Goal: Transaction & Acquisition: Purchase product/service

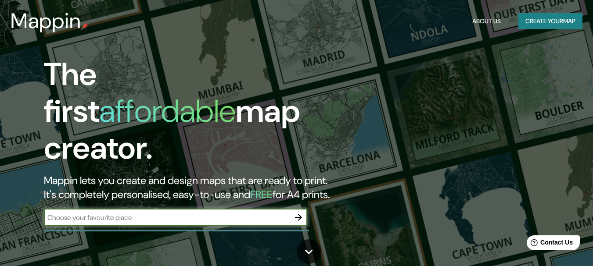
click at [565, 20] on button "Create your map" at bounding box center [550, 21] width 64 height 16
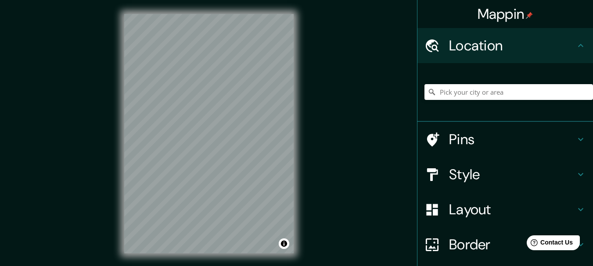
click at [327, 63] on div "Mappin Location Pins Style Layout Border Choose a border. Hint : you can make l…" at bounding box center [296, 141] width 593 height 282
click at [319, 92] on div "Mappin Location Pins Style Layout Border Choose a border. Hint : you can make l…" at bounding box center [296, 141] width 593 height 282
click at [481, 173] on h4 "Style" at bounding box center [512, 175] width 126 height 18
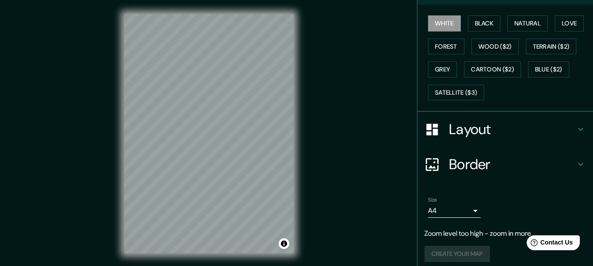
scroll to position [136, 0]
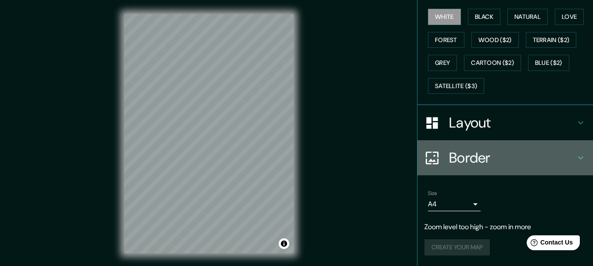
click at [479, 158] on h4 "Border" at bounding box center [512, 158] width 126 height 18
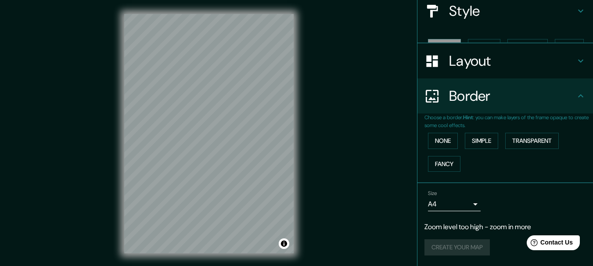
scroll to position [91, 0]
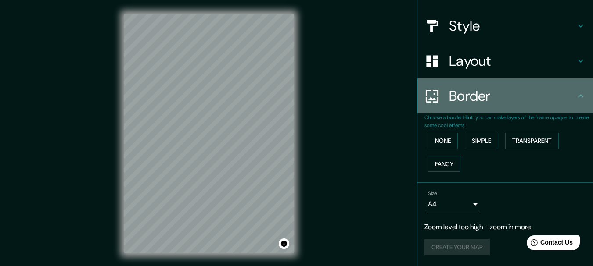
click at [500, 90] on h4 "Border" at bounding box center [512, 96] width 126 height 18
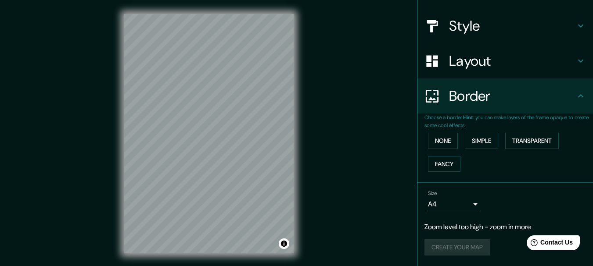
click at [488, 70] on div "Layout" at bounding box center [505, 60] width 176 height 35
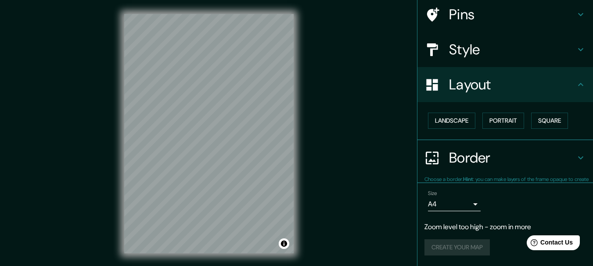
scroll to position [67, 0]
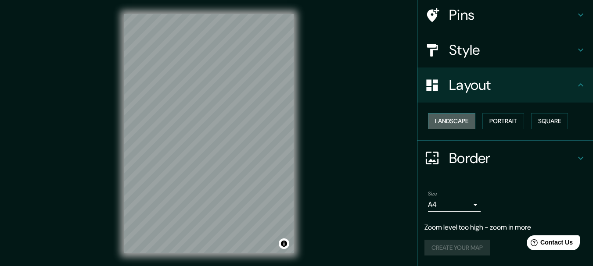
click at [451, 121] on button "Landscape" at bounding box center [451, 121] width 47 height 16
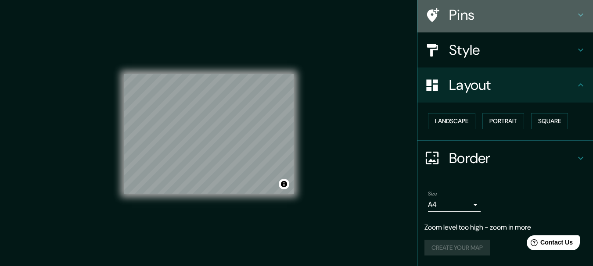
click at [489, 13] on h4 "Pins" at bounding box center [512, 15] width 126 height 18
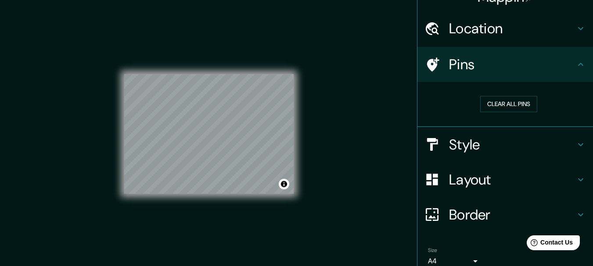
scroll to position [0, 0]
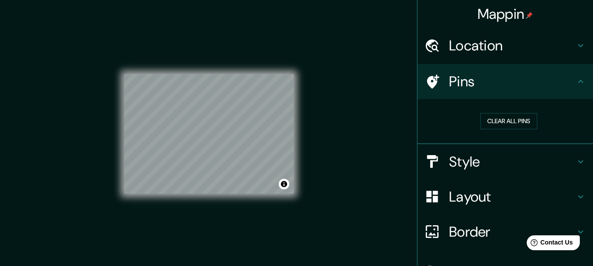
click at [506, 43] on h4 "Location" at bounding box center [512, 46] width 126 height 18
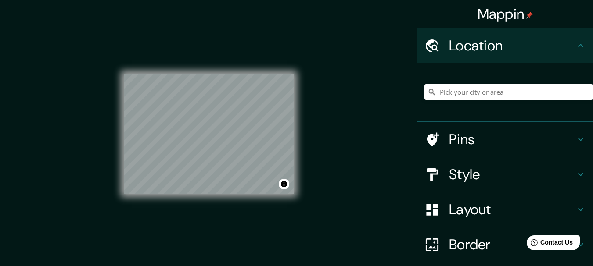
click at [479, 90] on input "Pick your city or area" at bounding box center [508, 92] width 169 height 16
click at [482, 95] on input "[GEOGRAPHIC_DATA], [GEOGRAPHIC_DATA], [GEOGRAPHIC_DATA]" at bounding box center [508, 92] width 169 height 16
click at [264, 198] on div "© Mapbox © OpenStreetMap Improve this map" at bounding box center [208, 134] width 169 height 240
click at [309, 67] on div "Mappin Location [GEOGRAPHIC_DATA], [GEOGRAPHIC_DATA], [GEOGRAPHIC_DATA] [GEOGRA…" at bounding box center [296, 141] width 593 height 282
click at [285, 189] on div "© Mapbox © OpenStreetMap Improve this map" at bounding box center [208, 134] width 169 height 120
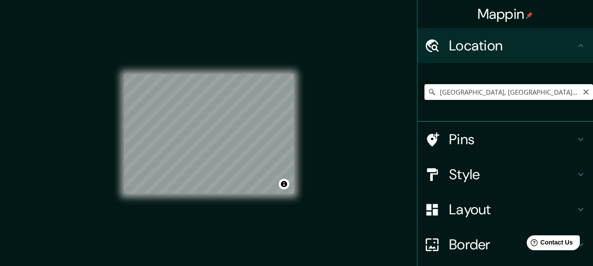
click at [475, 96] on input "[GEOGRAPHIC_DATA], [GEOGRAPHIC_DATA], [GEOGRAPHIC_DATA]" at bounding box center [508, 92] width 169 height 16
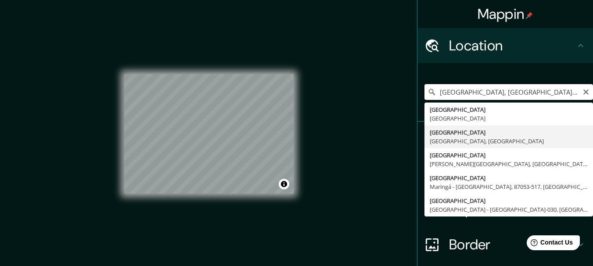
click at [456, 93] on input "[GEOGRAPHIC_DATA], [GEOGRAPHIC_DATA], [GEOGRAPHIC_DATA]" at bounding box center [508, 92] width 169 height 16
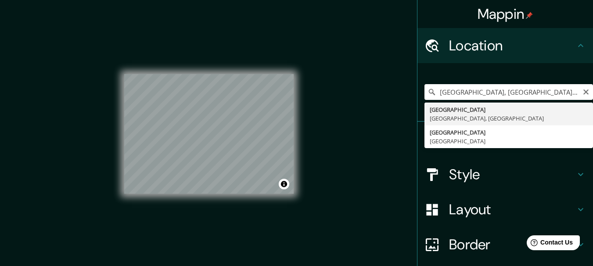
type input "[GEOGRAPHIC_DATA], [GEOGRAPHIC_DATA], [GEOGRAPHIC_DATA]"
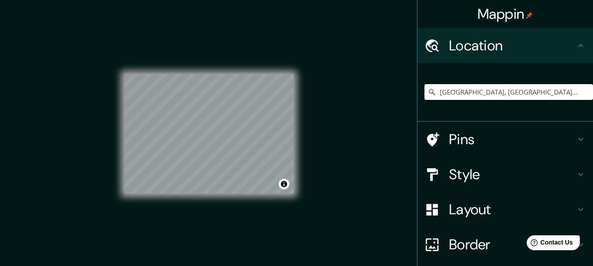
click at [491, 179] on h4 "Style" at bounding box center [512, 175] width 126 height 18
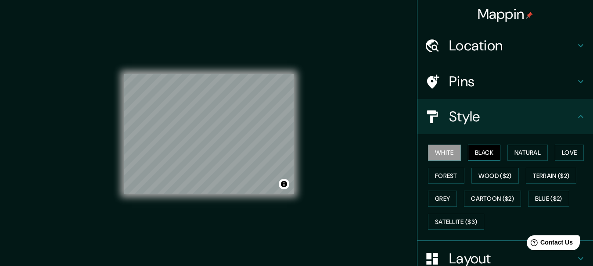
click at [477, 157] on button "Black" at bounding box center [484, 153] width 33 height 16
click at [511, 156] on button "Natural" at bounding box center [527, 153] width 40 height 16
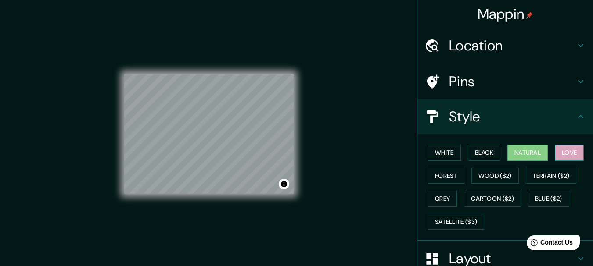
click at [566, 156] on button "Love" at bounding box center [569, 153] width 29 height 16
click at [445, 178] on button "Forest" at bounding box center [446, 176] width 36 height 16
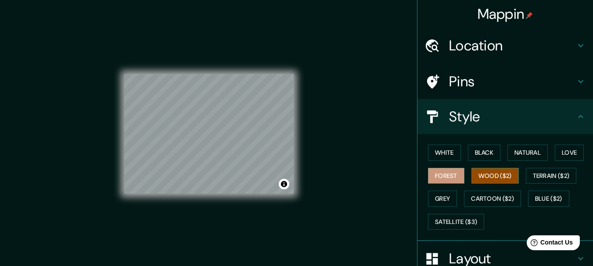
click at [473, 177] on button "Wood ($2)" at bounding box center [494, 176] width 47 height 16
click at [531, 176] on button "Terrain ($2)" at bounding box center [551, 176] width 51 height 16
click at [442, 177] on button "Forest" at bounding box center [446, 176] width 36 height 16
click at [443, 195] on button "Grey" at bounding box center [442, 199] width 29 height 16
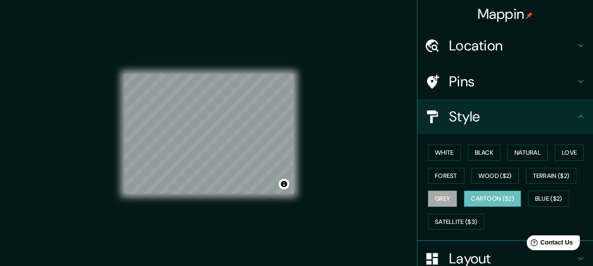
click at [485, 203] on button "Cartoon ($2)" at bounding box center [492, 199] width 57 height 16
click at [444, 153] on button "White" at bounding box center [444, 153] width 33 height 16
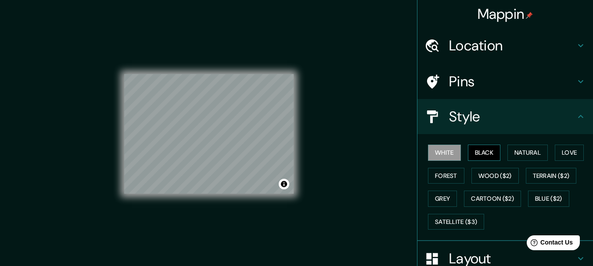
click at [480, 153] on button "Black" at bounding box center [484, 153] width 33 height 16
click at [519, 151] on button "Natural" at bounding box center [527, 153] width 40 height 16
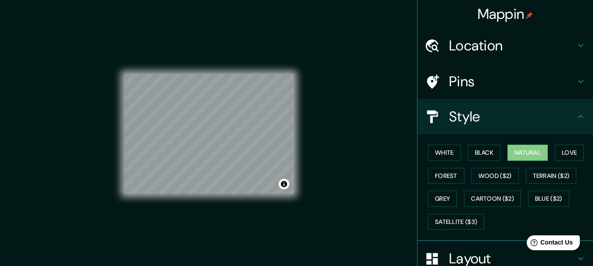
click at [465, 88] on h4 "Pins" at bounding box center [512, 82] width 126 height 18
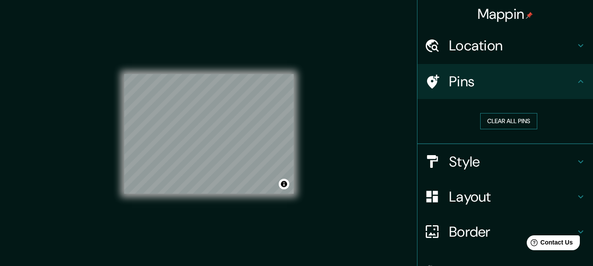
click at [488, 116] on button "Clear all pins" at bounding box center [508, 121] width 57 height 16
click at [579, 80] on icon at bounding box center [580, 81] width 11 height 11
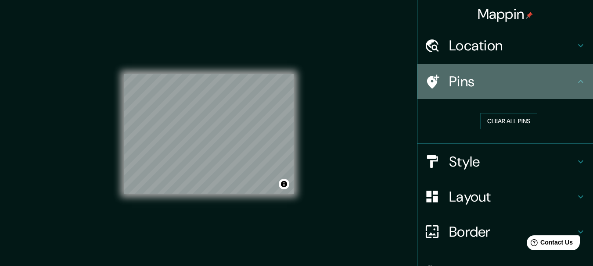
click at [578, 83] on icon at bounding box center [580, 81] width 5 height 3
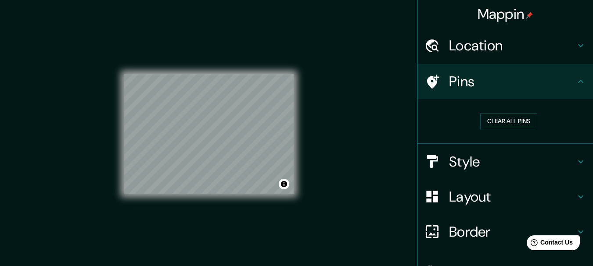
click at [573, 88] on div "Pins" at bounding box center [505, 81] width 176 height 35
